Goal: Task Accomplishment & Management: Complete application form

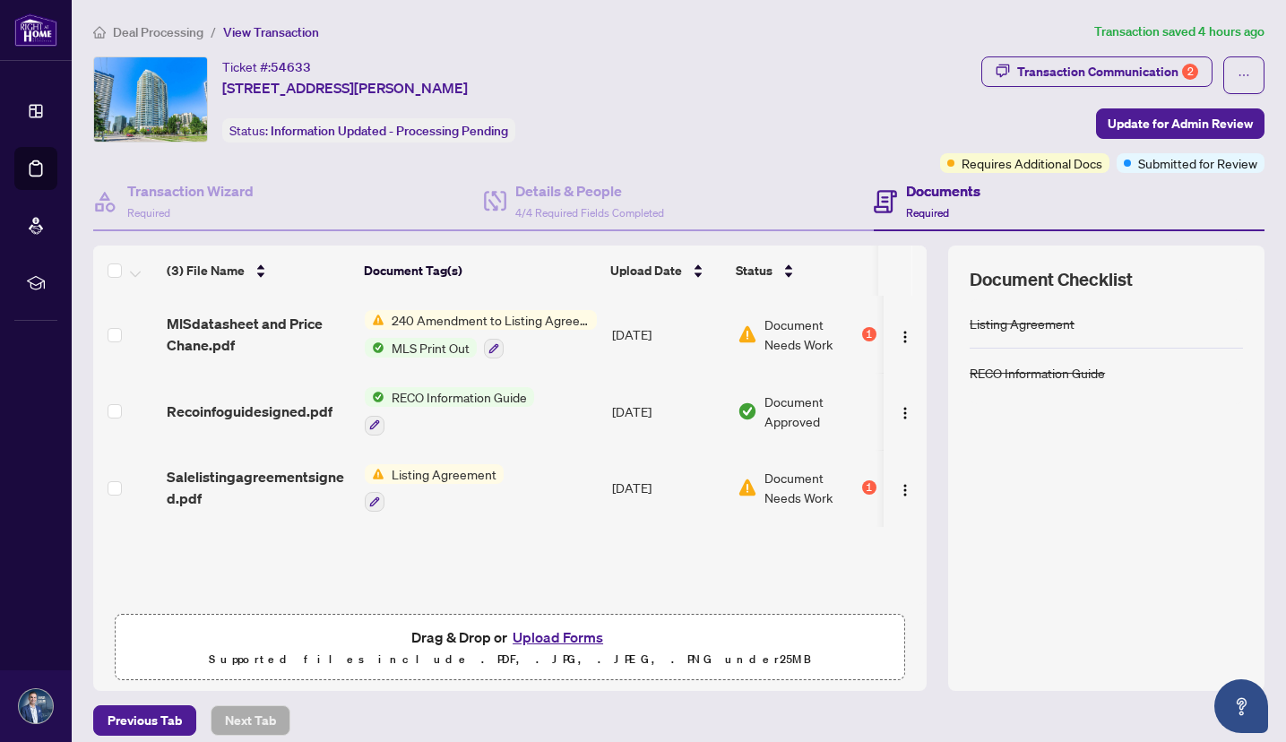
click at [511, 316] on span "240 Amendment to Listing Agreement - Authority to Offer for Sale Price Change/E…" at bounding box center [491, 320] width 212 height 20
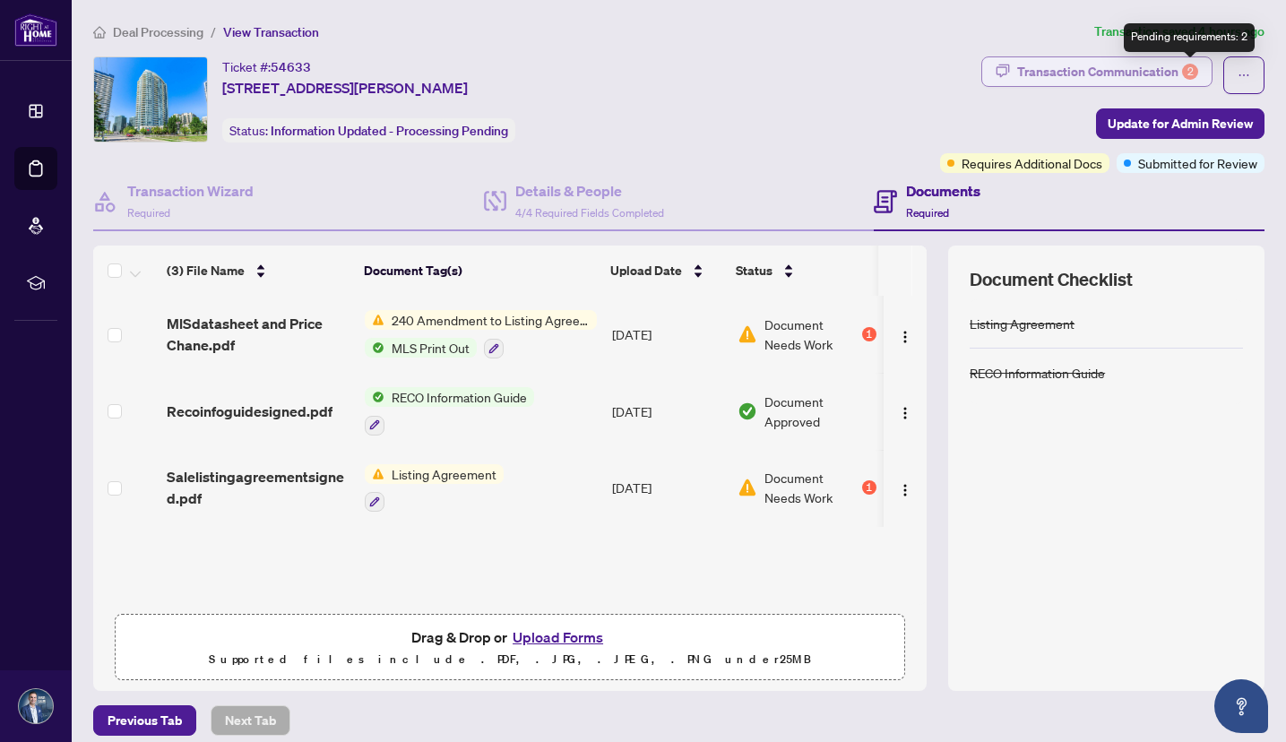
click at [1191, 71] on div "2" at bounding box center [1190, 72] width 16 height 16
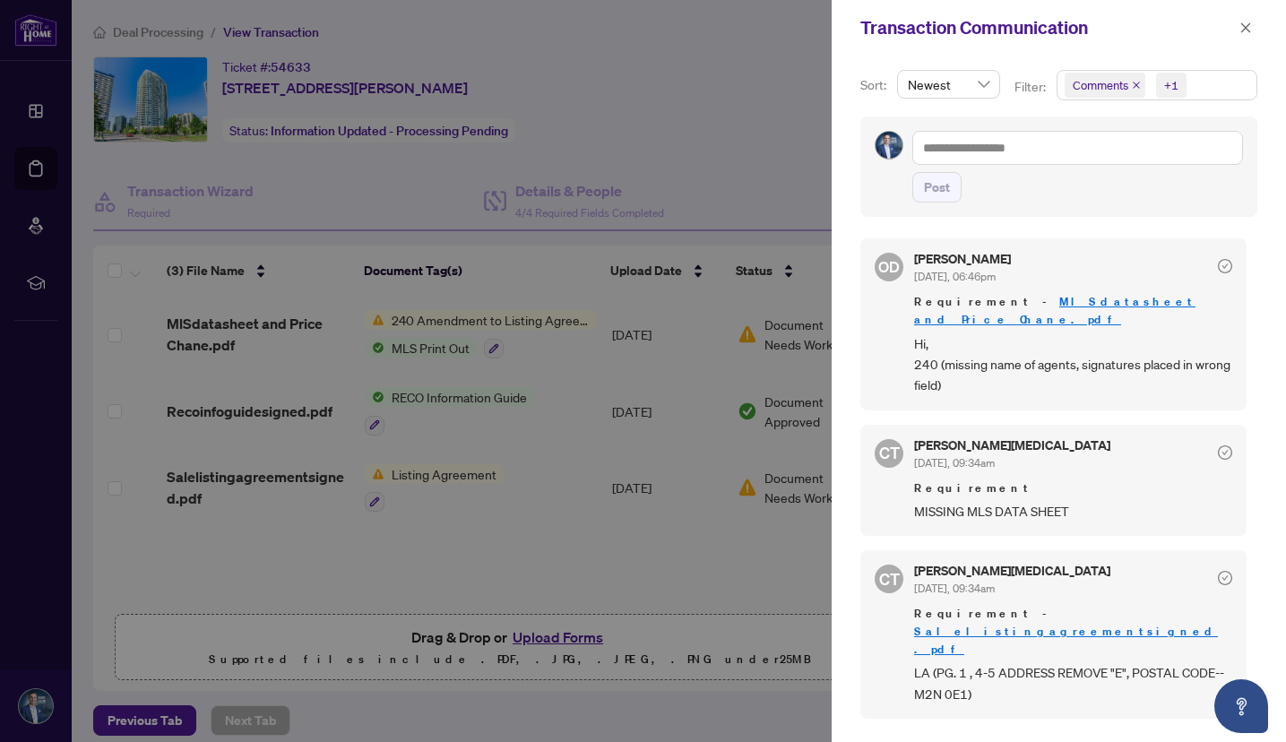
click at [508, 318] on div at bounding box center [643, 371] width 1286 height 742
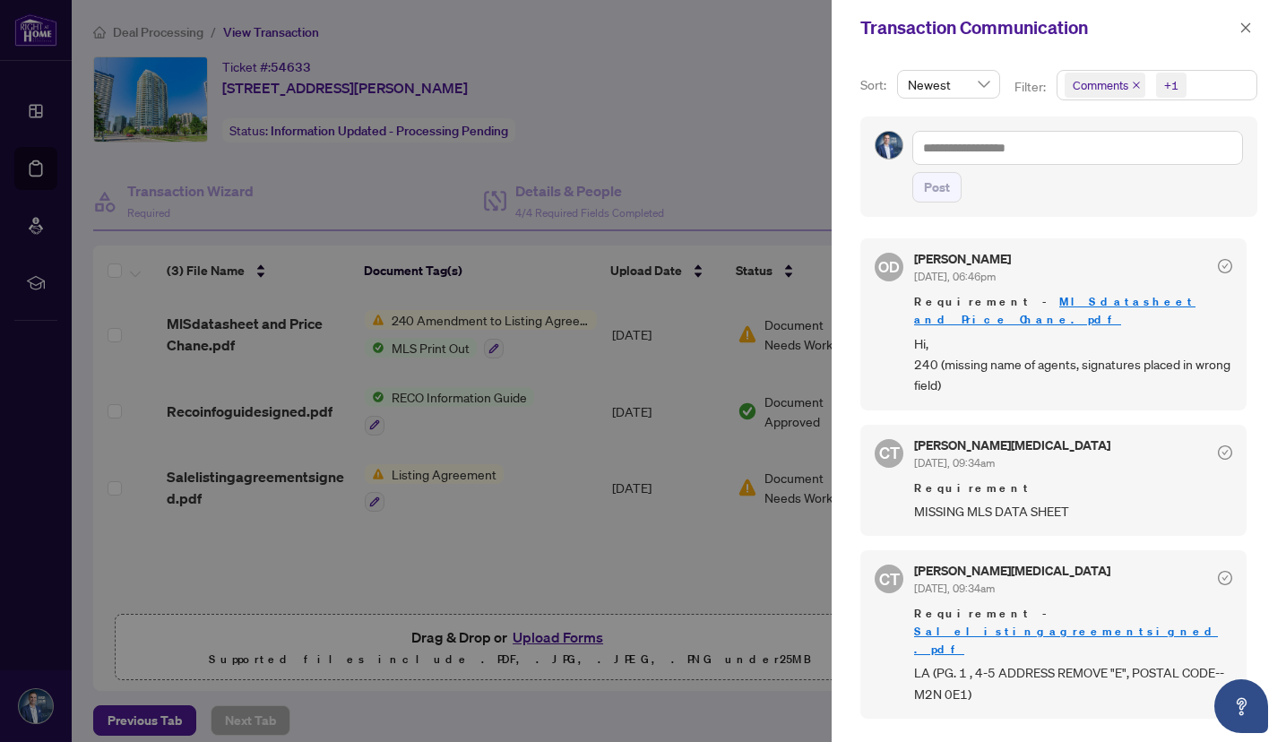
click at [508, 318] on div at bounding box center [643, 371] width 1286 height 742
click at [1246, 26] on icon "close" at bounding box center [1246, 28] width 13 height 13
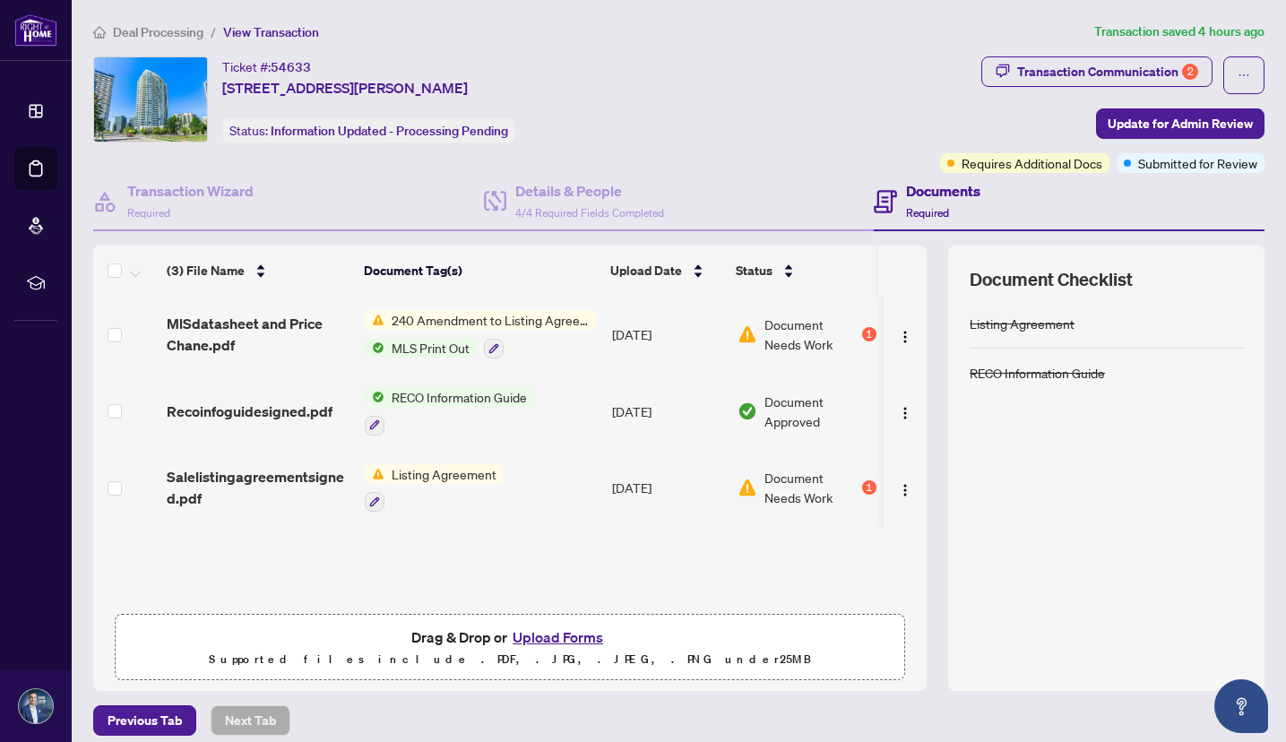
click at [439, 317] on span "240 Amendment to Listing Agreement - Authority to Offer for Sale Price Change/E…" at bounding box center [491, 320] width 212 height 20
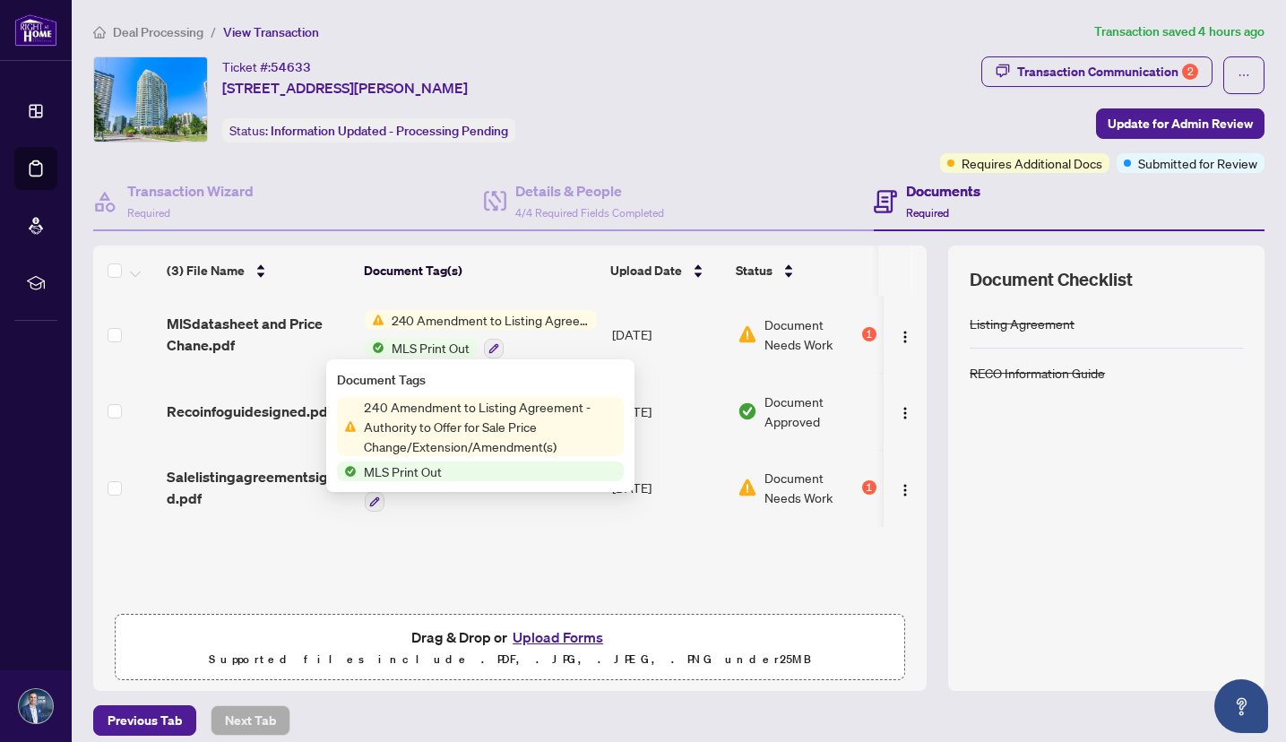
click at [403, 414] on span "240 Amendment to Listing Agreement - Authority to Offer for Sale Price Change/E…" at bounding box center [490, 426] width 267 height 59
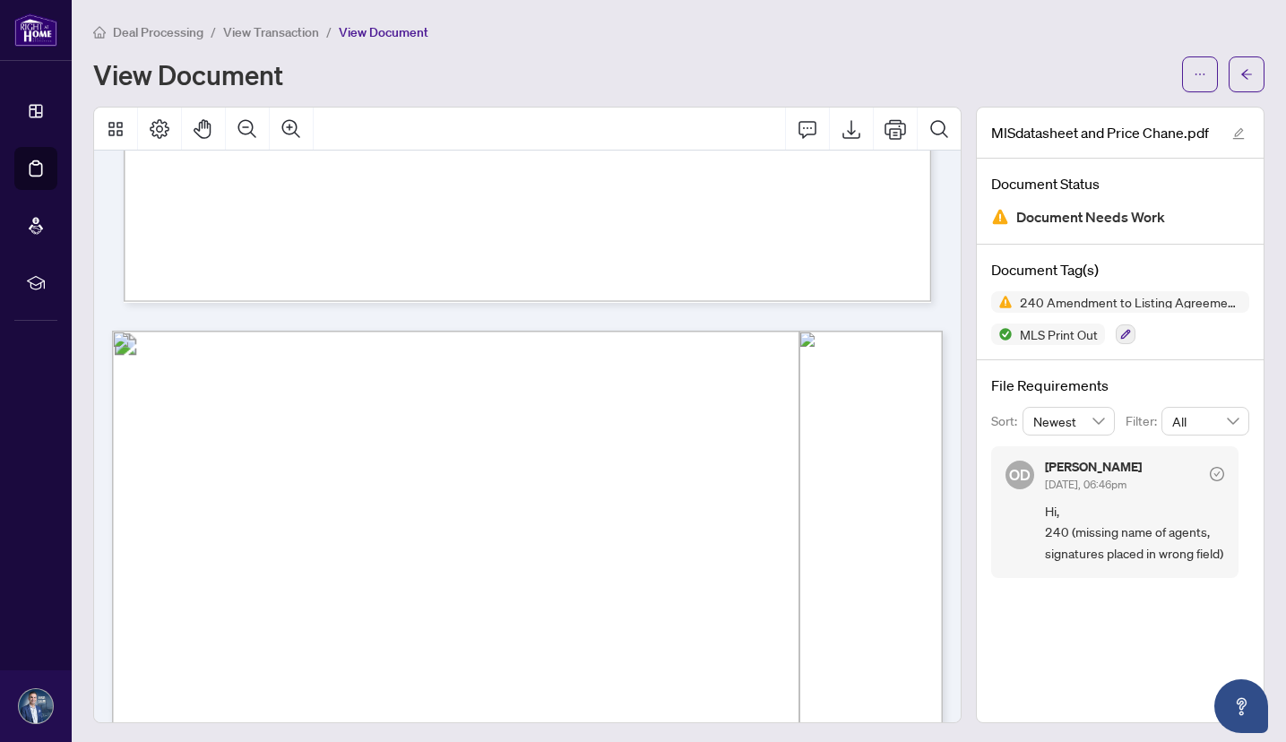
scroll to position [985, 0]
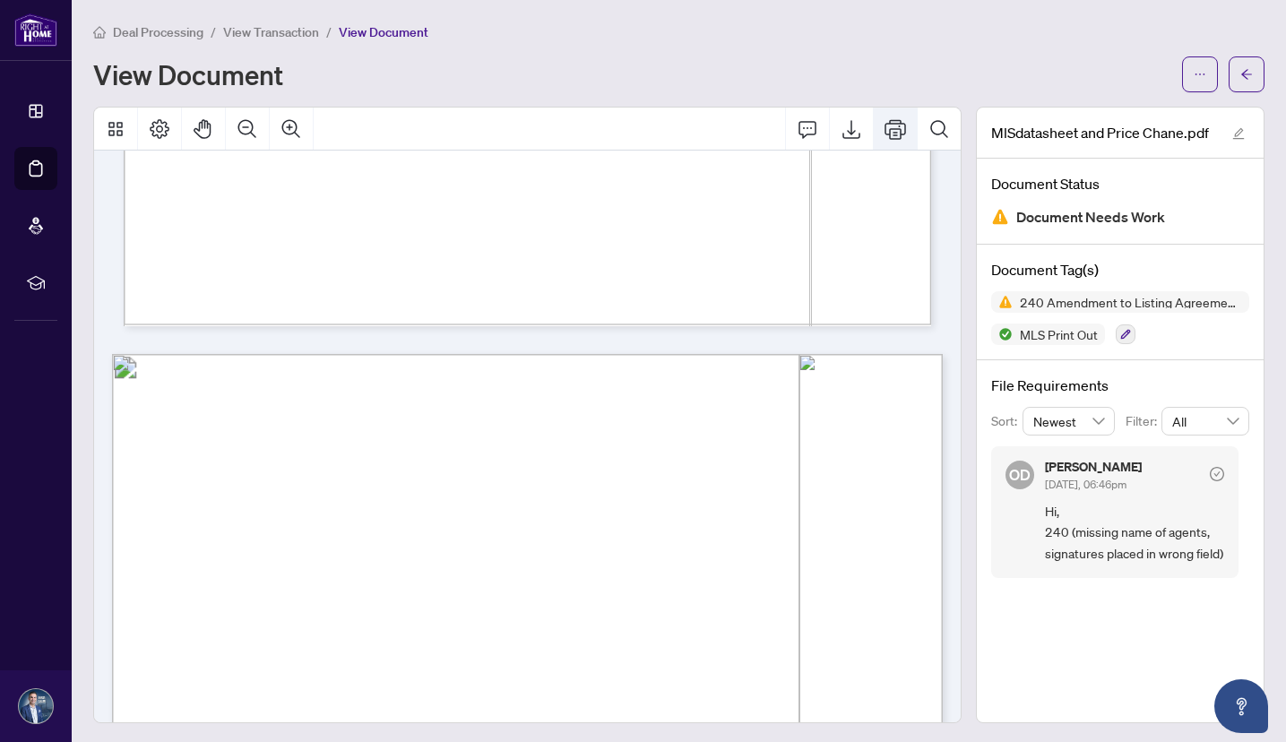
click at [887, 126] on icon "Print" at bounding box center [896, 129] width 22 height 22
click at [1239, 81] on button "button" at bounding box center [1247, 74] width 36 height 36
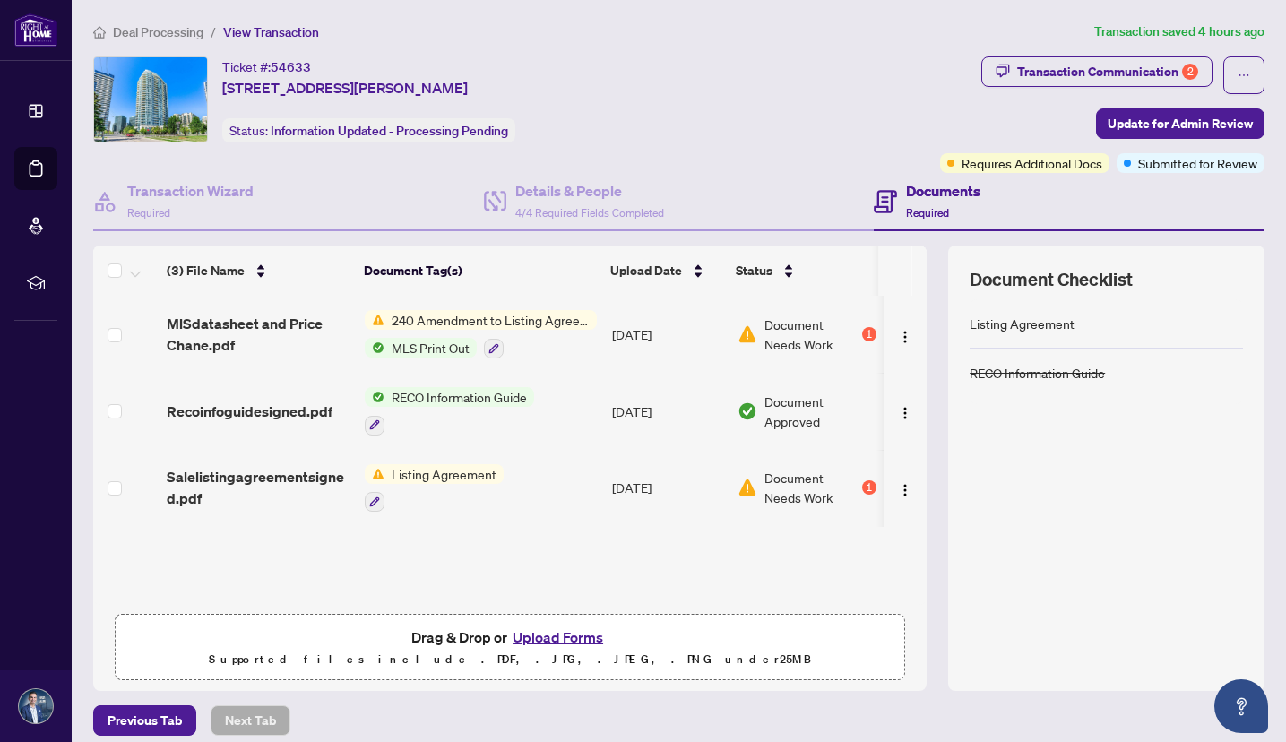
scroll to position [13, 0]
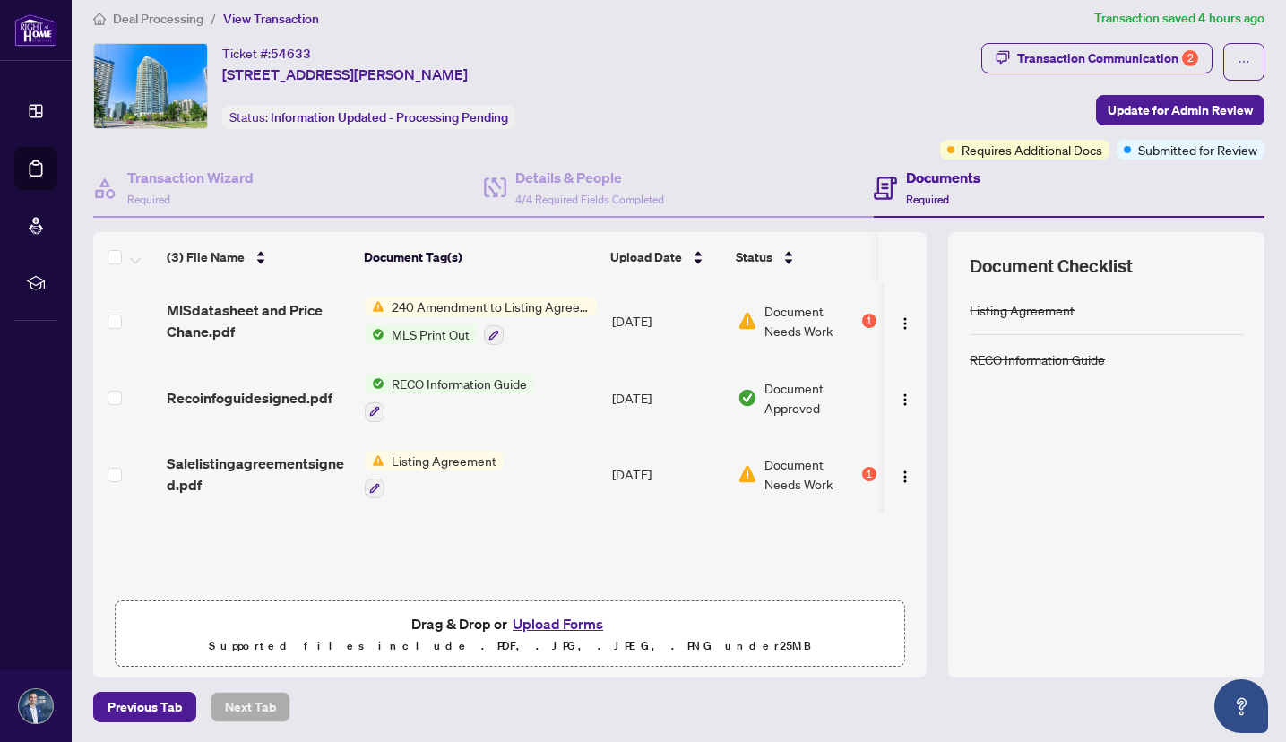
click at [553, 623] on button "Upload Forms" at bounding box center [557, 623] width 101 height 23
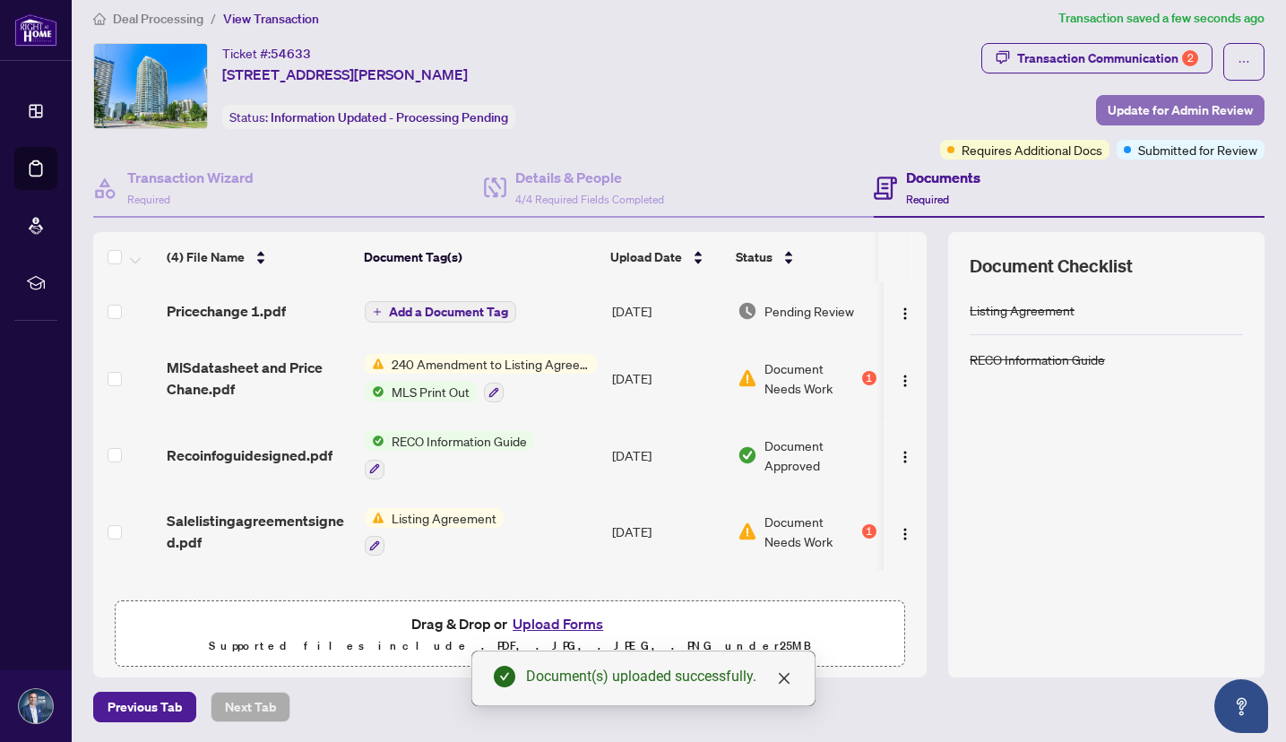
click at [1179, 116] on span "Update for Admin Review" at bounding box center [1180, 110] width 145 height 29
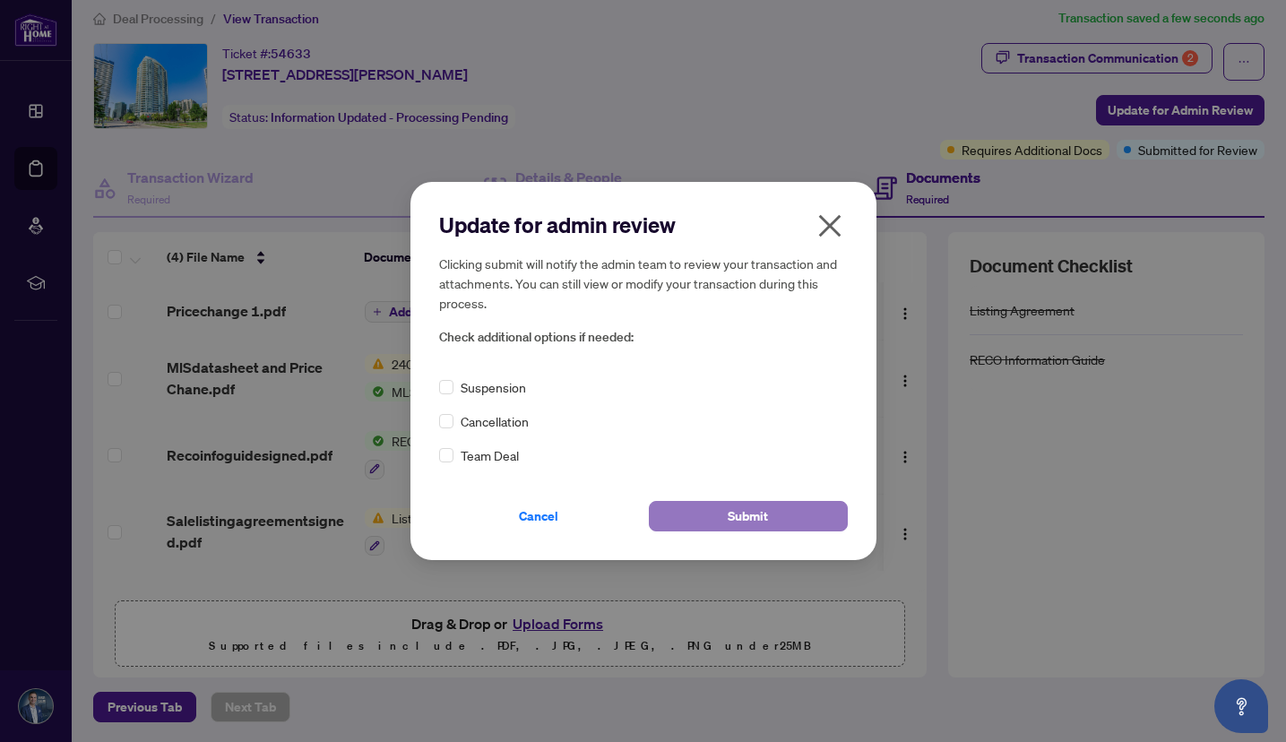
click at [725, 514] on button "Submit" at bounding box center [748, 516] width 199 height 30
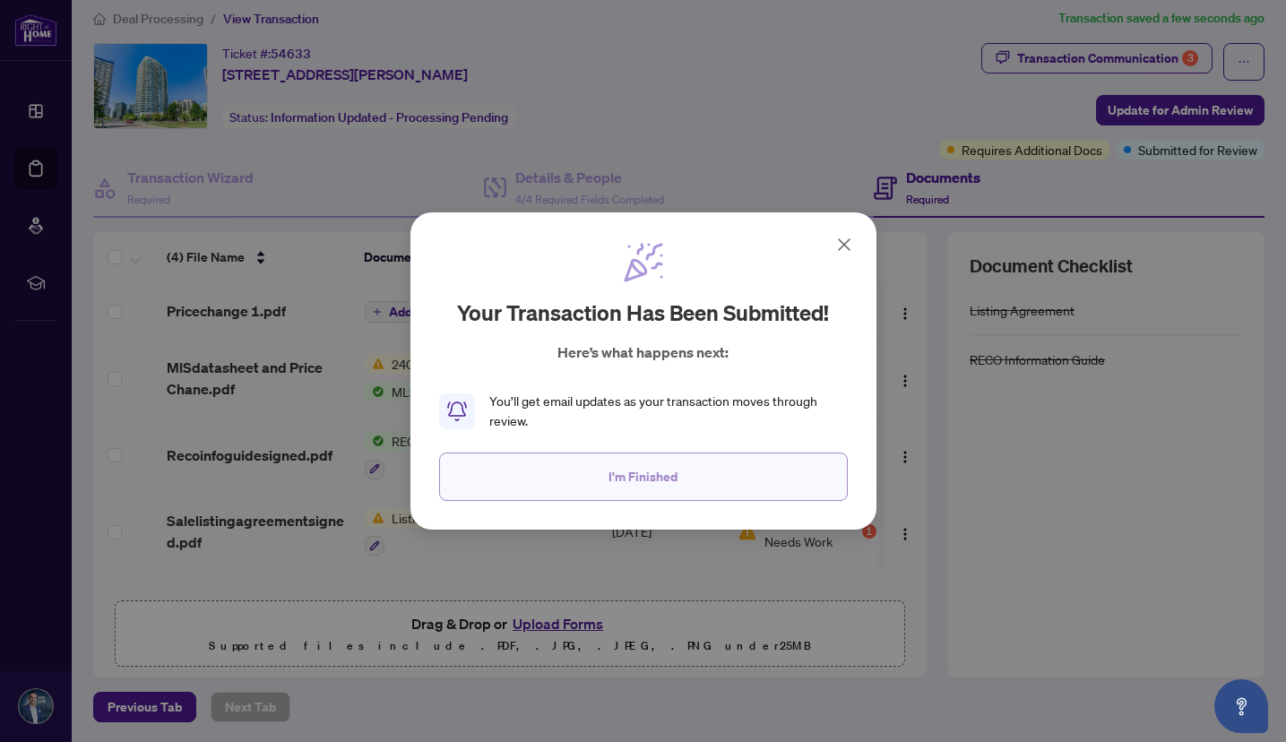
click at [679, 480] on button "I'm Finished" at bounding box center [643, 477] width 409 height 48
